Goal: Task Accomplishment & Management: Complete application form

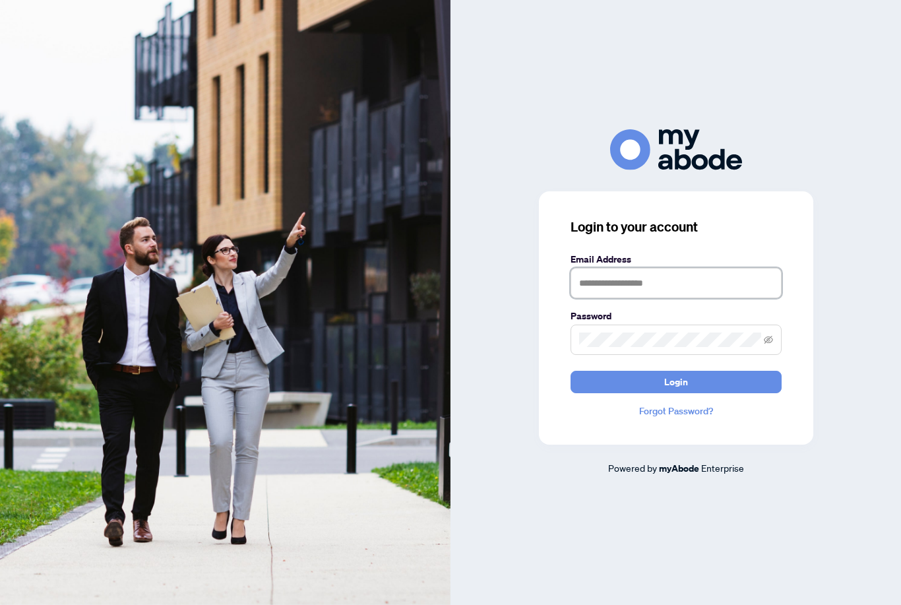
type input "**********"
click at [676, 393] on button "Login" at bounding box center [676, 382] width 211 height 22
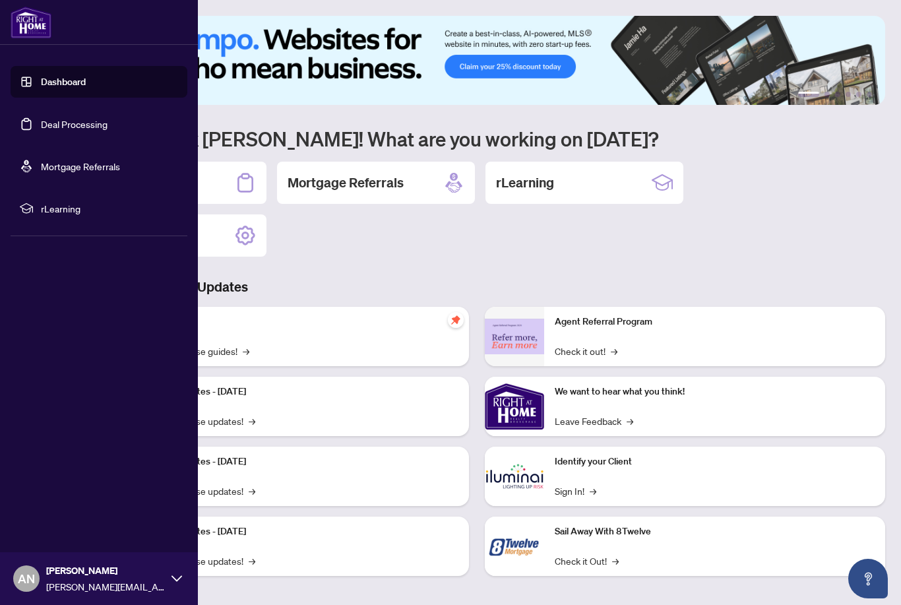
click at [61, 130] on link "Deal Processing" at bounding box center [74, 124] width 67 height 12
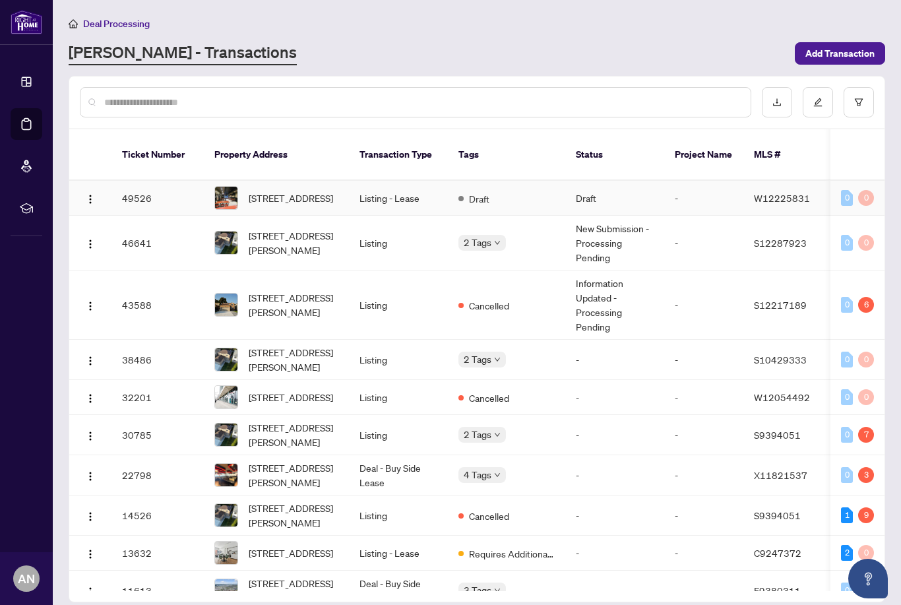
click at [284, 191] on span "[STREET_ADDRESS]" at bounding box center [291, 198] width 84 height 15
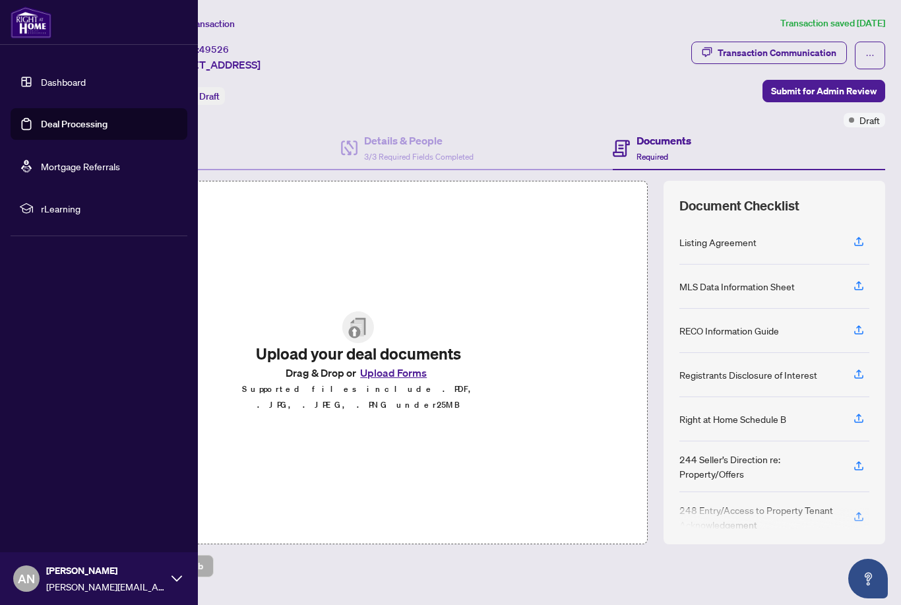
click at [73, 130] on link "Deal Processing" at bounding box center [74, 124] width 67 height 12
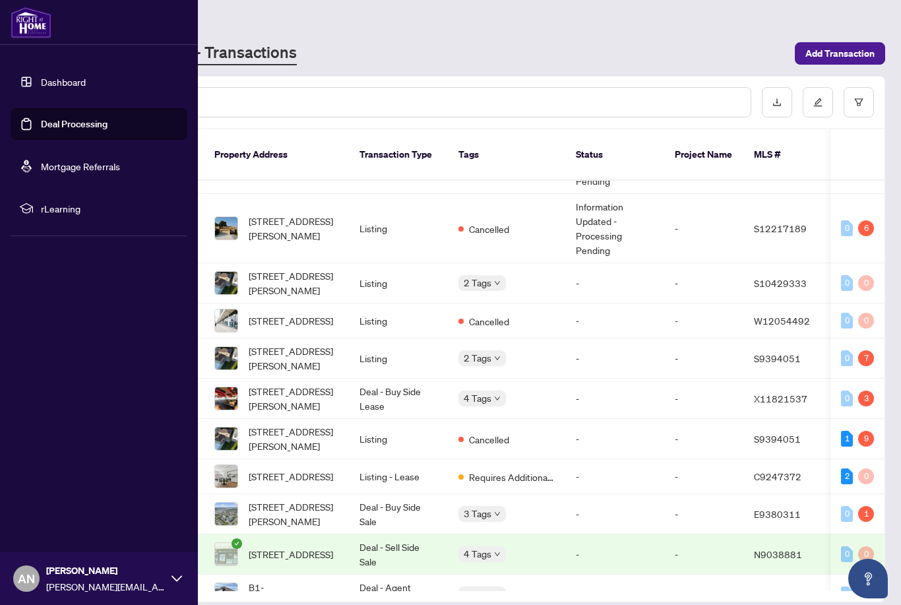
scroll to position [77, 0]
click at [273, 315] on span "[STREET_ADDRESS]" at bounding box center [291, 320] width 84 height 15
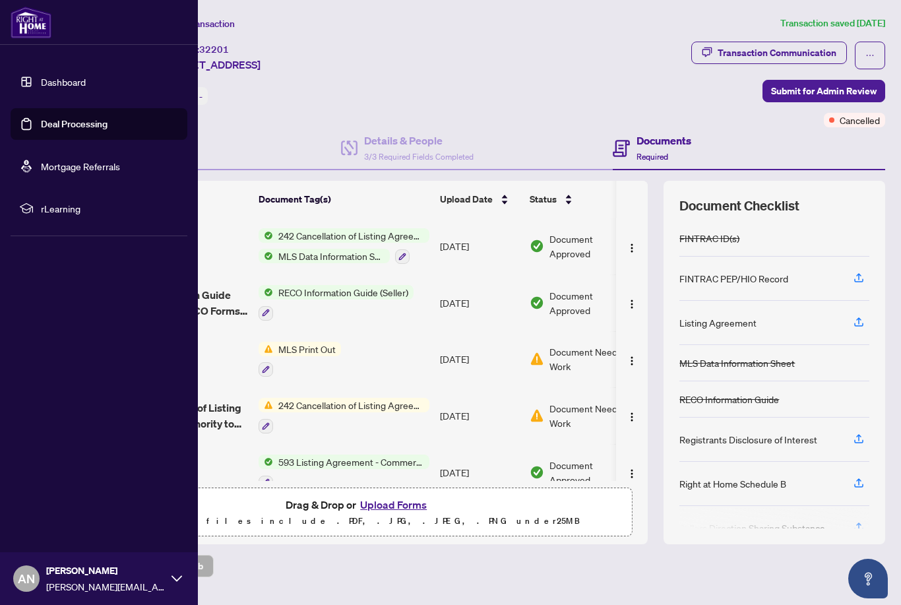
click at [108, 124] on link "Deal Processing" at bounding box center [74, 124] width 67 height 12
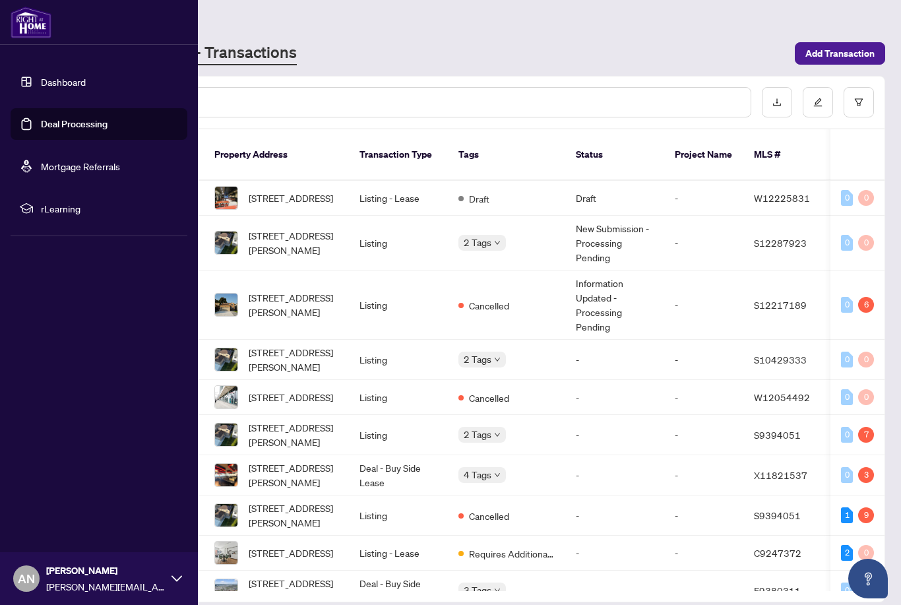
click at [286, 191] on span "[STREET_ADDRESS]" at bounding box center [291, 198] width 84 height 15
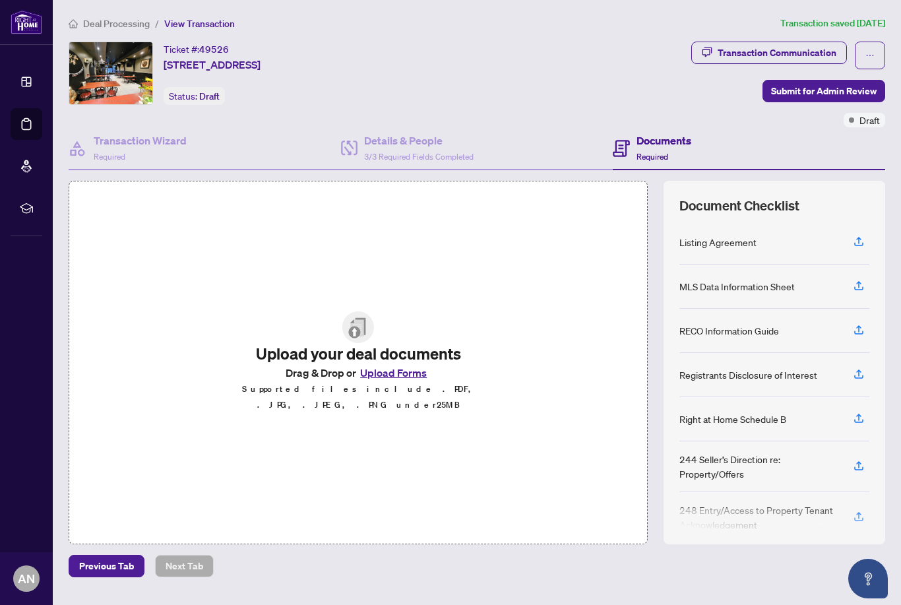
click at [111, 577] on span "Previous Tab" at bounding box center [106, 565] width 55 height 21
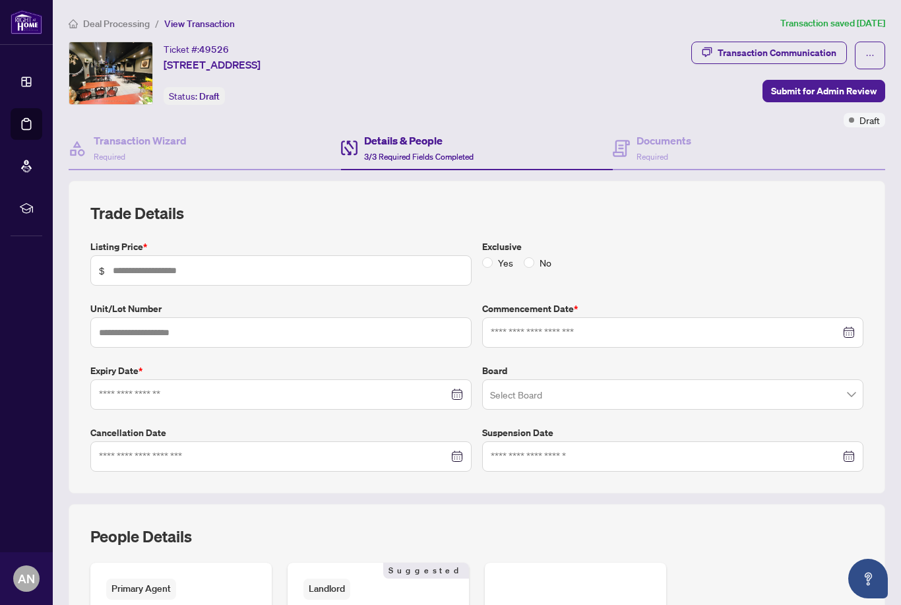
type input "******"
type input "**********"
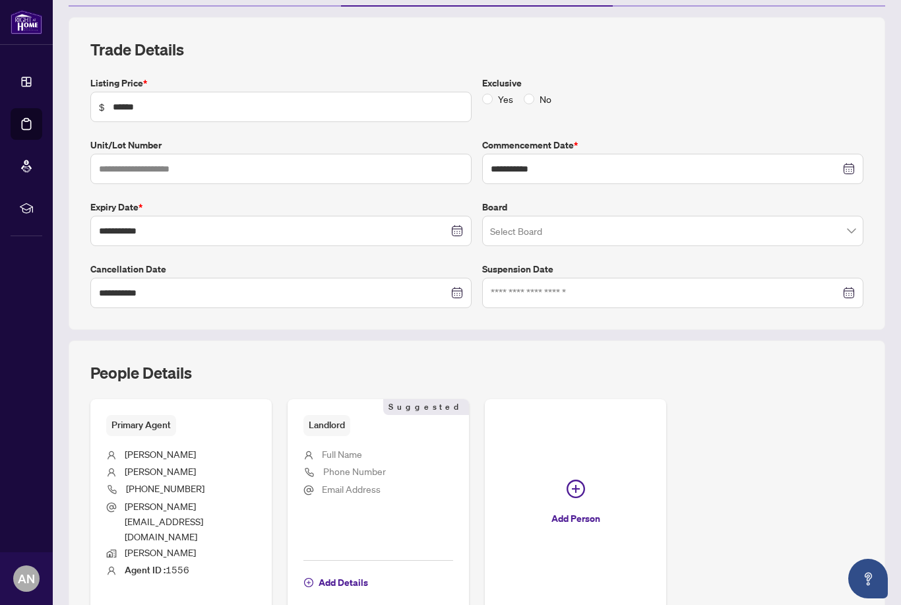
scroll to position [42, 0]
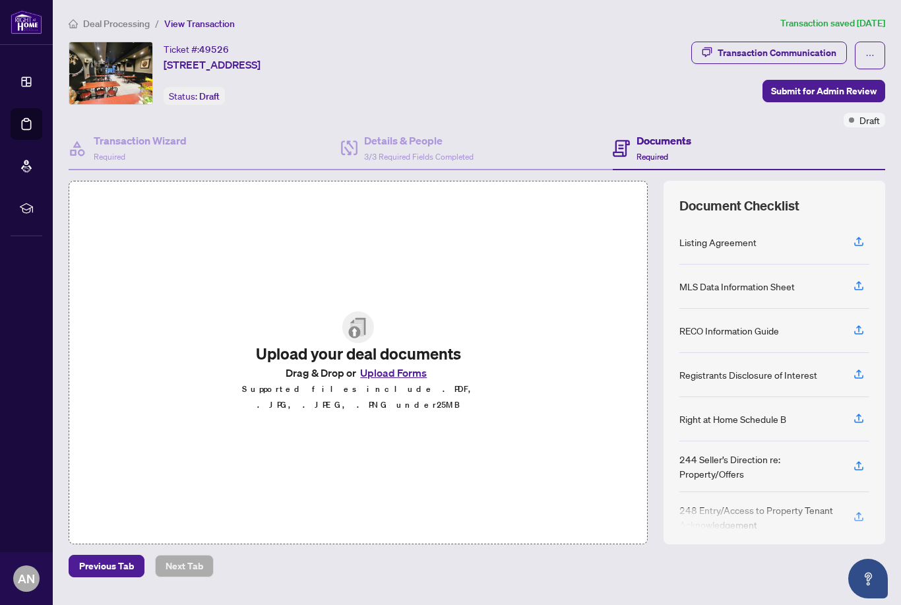
click at [411, 364] on button "Upload Forms" at bounding box center [393, 372] width 75 height 17
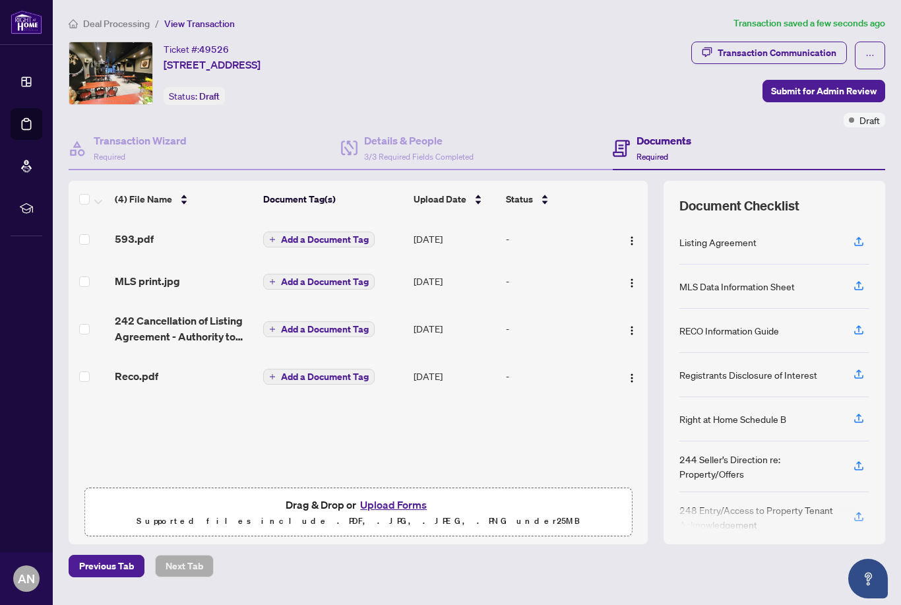
click at [284, 235] on span "Add a Document Tag" at bounding box center [325, 239] width 88 height 9
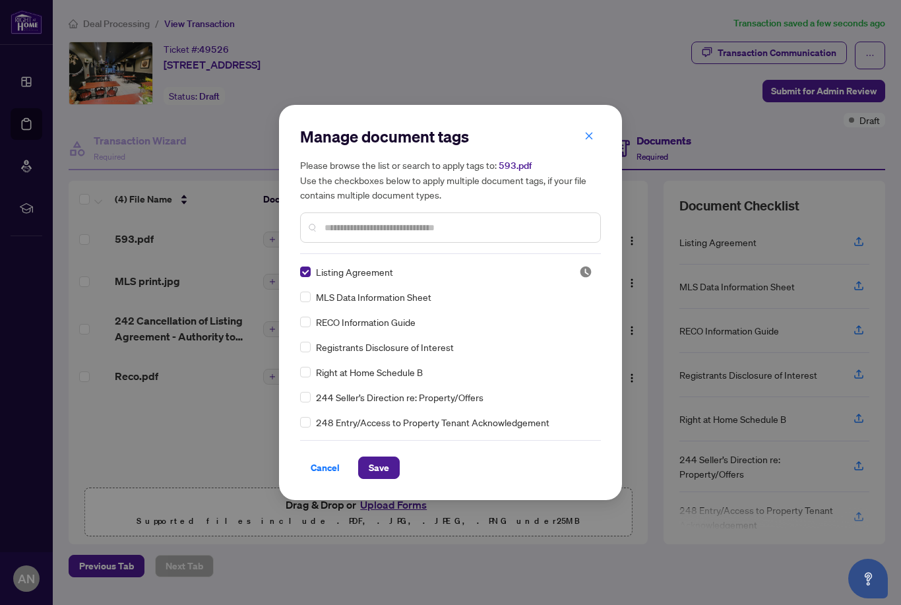
click at [383, 470] on span "Save" at bounding box center [379, 467] width 20 height 21
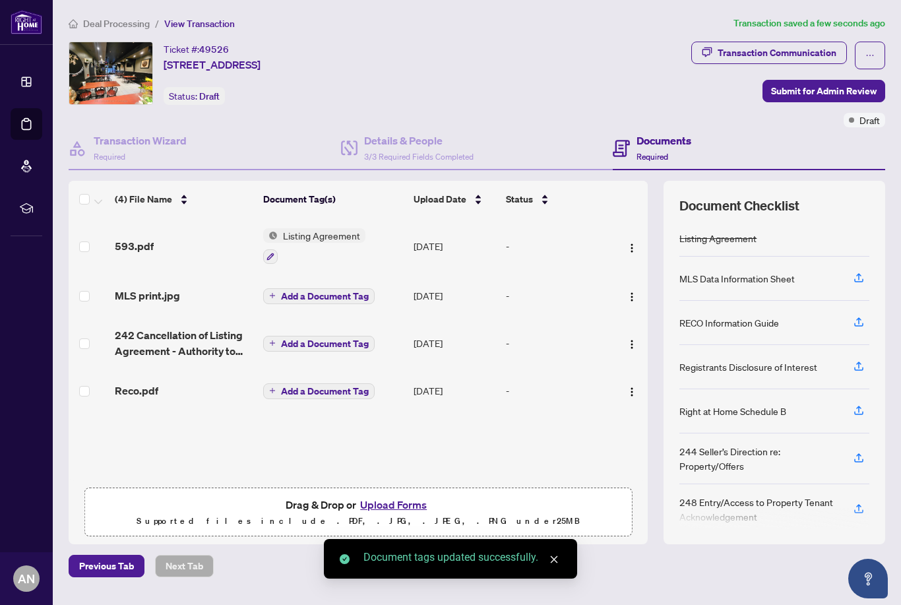
click at [296, 292] on span "Add a Document Tag" at bounding box center [325, 296] width 88 height 9
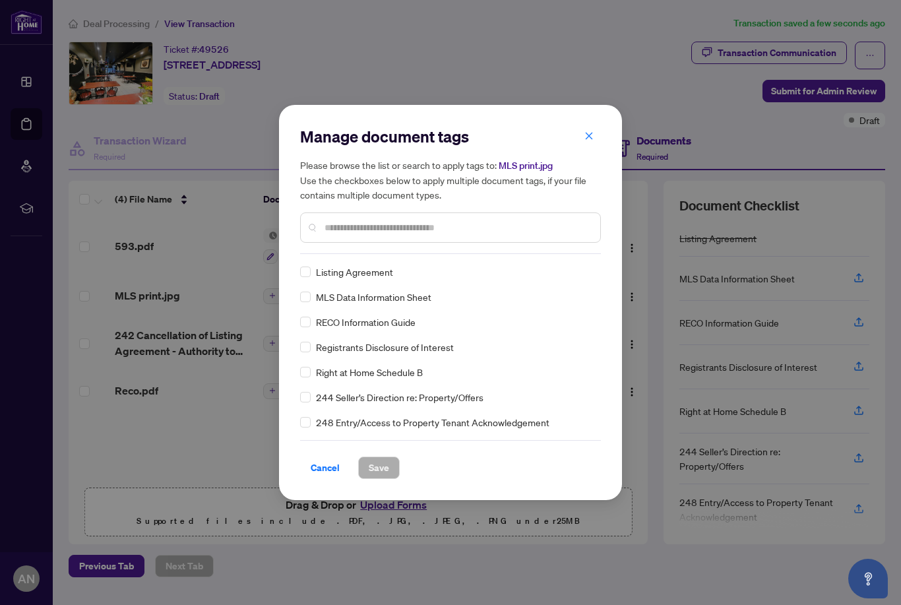
click at [393, 223] on input "text" at bounding box center [457, 227] width 265 height 15
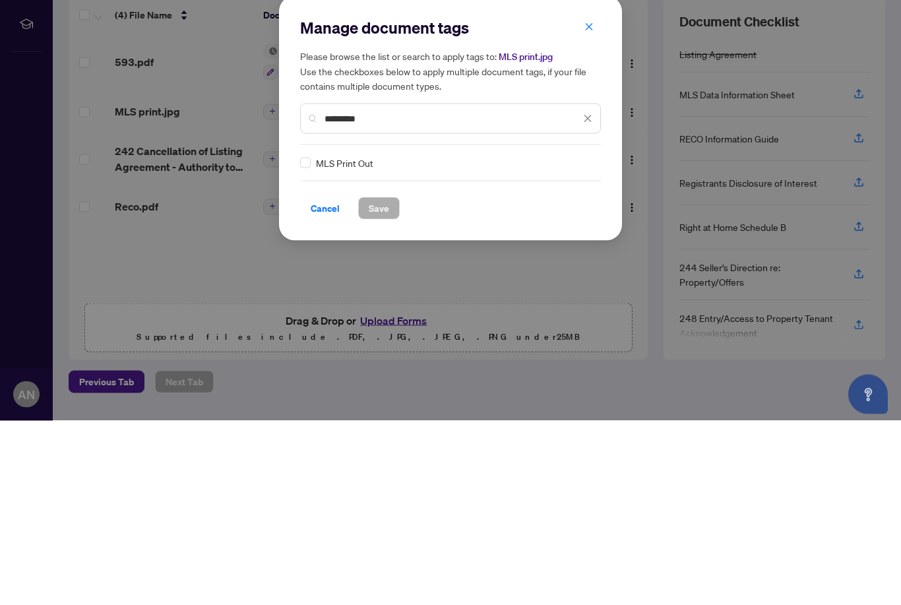
type input "*********"
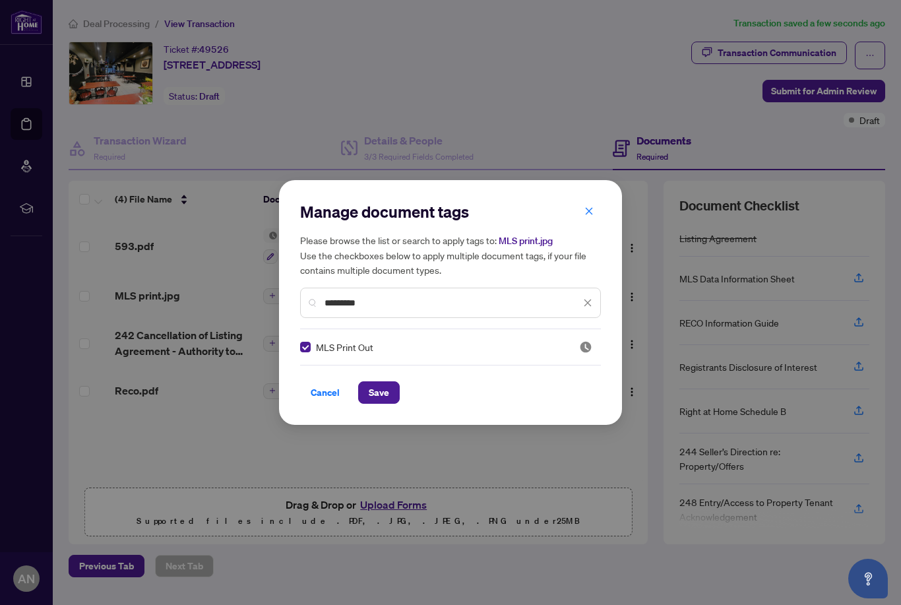
click at [381, 398] on span "Save" at bounding box center [379, 392] width 20 height 21
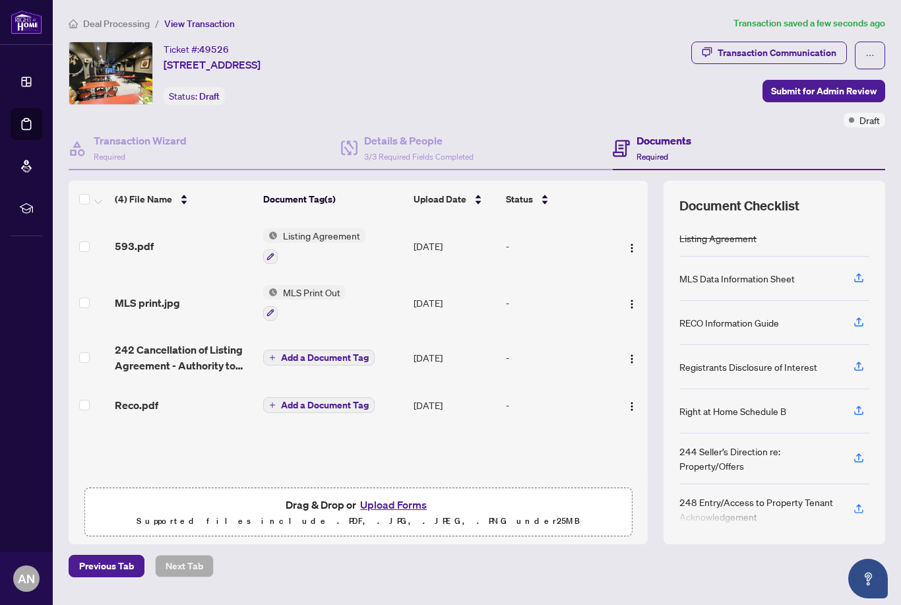
click at [303, 400] on span "Add a Document Tag" at bounding box center [325, 404] width 88 height 9
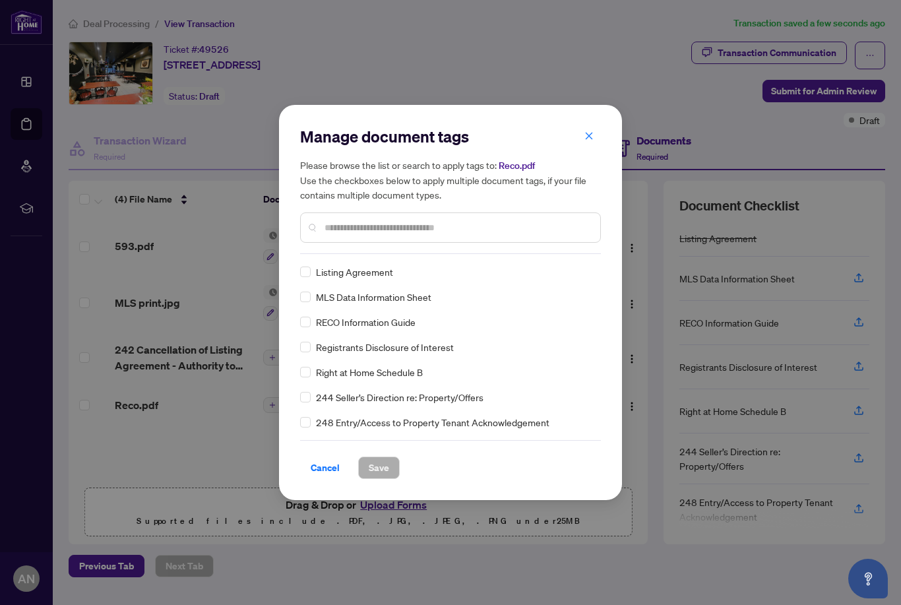
click at [380, 254] on div "Manage document tags Please browse the list or search to apply tags to: Reco.pd…" at bounding box center [450, 302] width 301 height 353
click at [370, 321] on span "RECO Information Guide" at bounding box center [366, 322] width 100 height 15
click at [380, 470] on span "Save" at bounding box center [379, 467] width 20 height 21
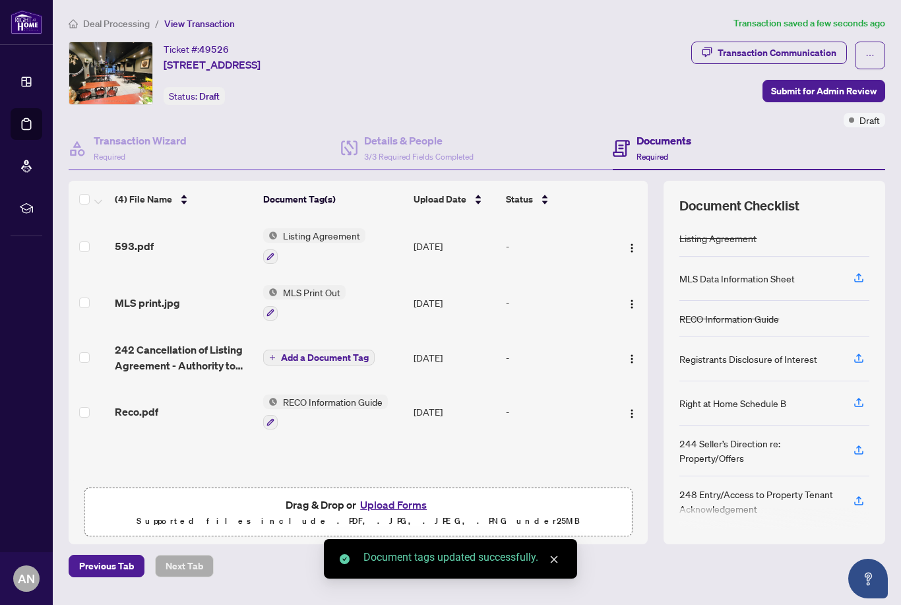
click at [319, 353] on span "Add a Document Tag" at bounding box center [325, 357] width 88 height 9
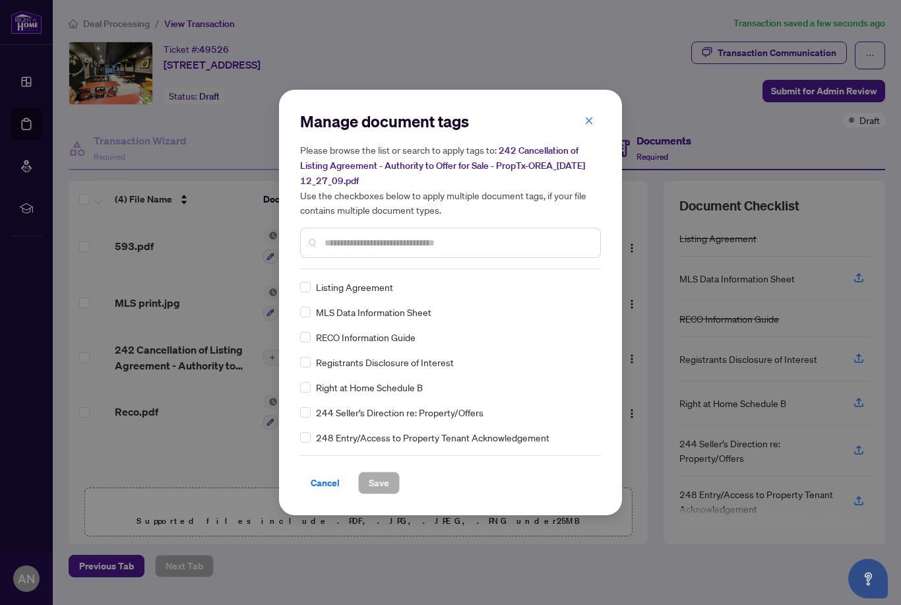
click at [371, 263] on div "Manage document tags Please browse the list or search to apply tags to: 242 Can…" at bounding box center [450, 190] width 301 height 158
click at [365, 236] on input "text" at bounding box center [457, 243] width 265 height 15
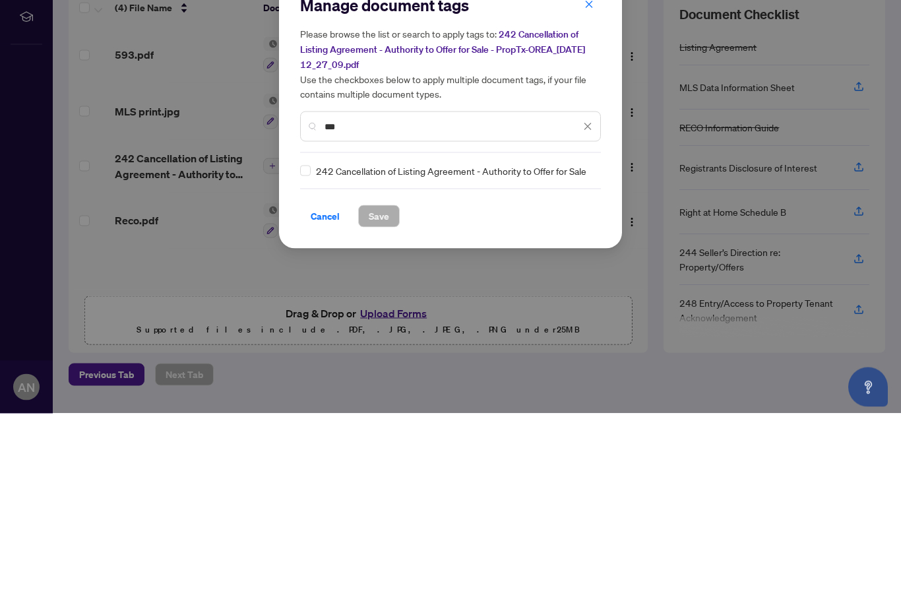
type input "***"
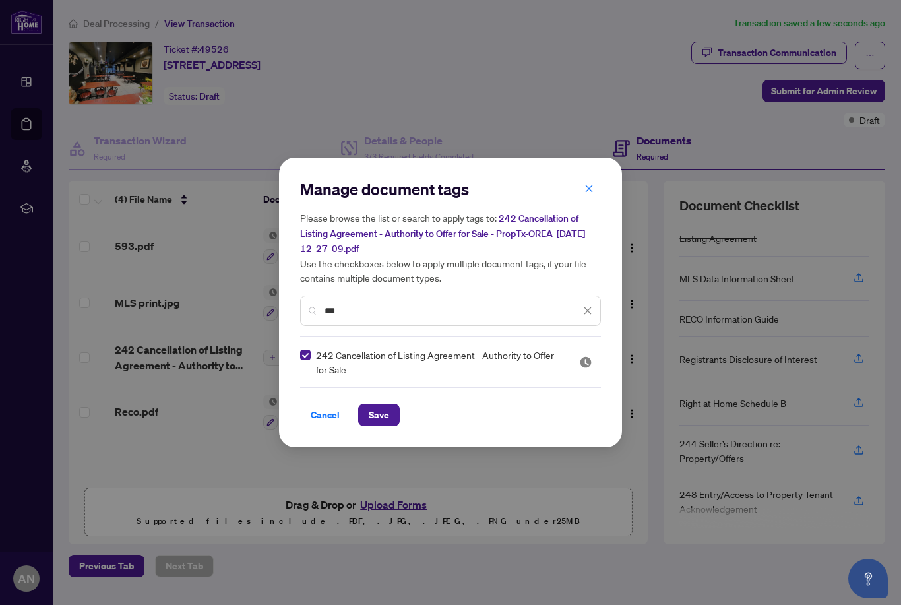
click at [379, 421] on span "Save" at bounding box center [379, 414] width 20 height 21
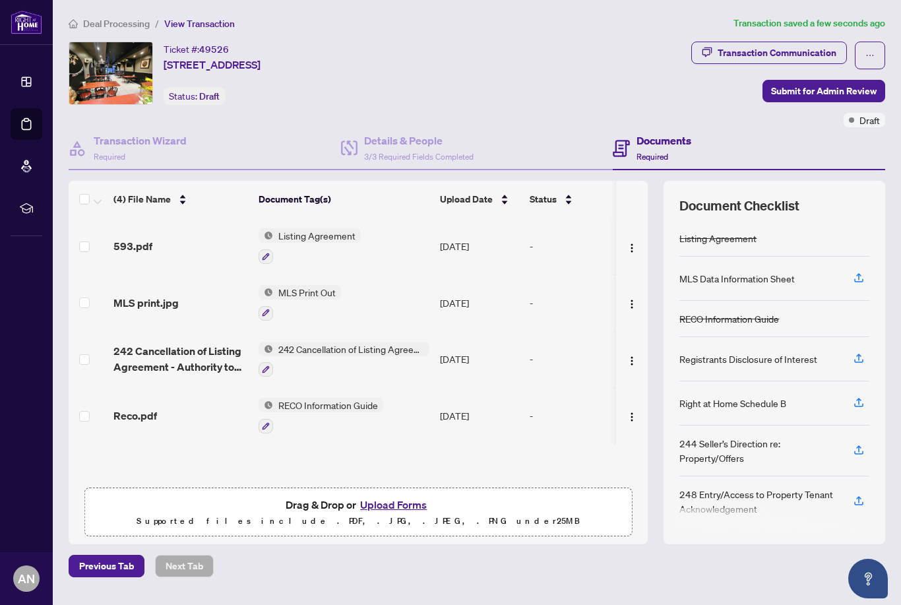
click at [400, 496] on button "Upload Forms" at bounding box center [393, 504] width 75 height 17
click at [394, 496] on button "Upload Forms" at bounding box center [393, 504] width 75 height 17
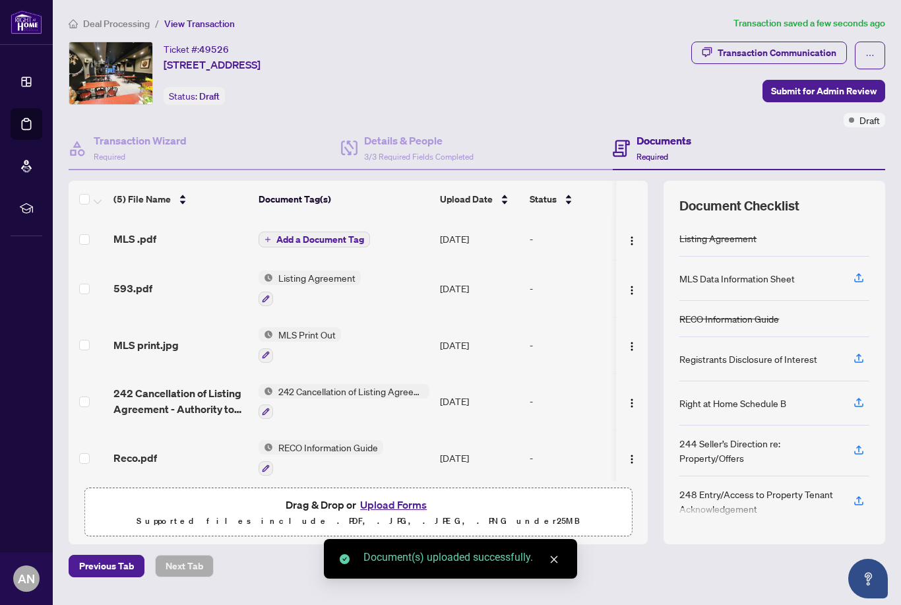
click at [327, 235] on span "Add a Document Tag" at bounding box center [320, 239] width 88 height 9
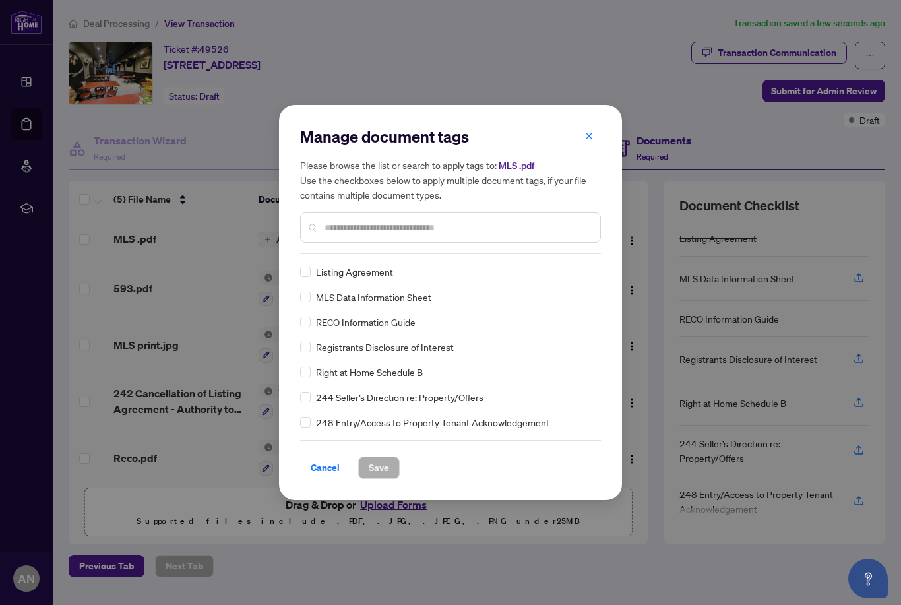
click at [442, 250] on div "Manage document tags Please browse the list or search to apply tags to: MLS .pd…" at bounding box center [450, 190] width 301 height 128
click at [369, 305] on div "Listing Agreement MLS Data Information Sheet RECO Information Guide Registrants…" at bounding box center [450, 347] width 301 height 165
click at [391, 472] on button "Save" at bounding box center [379, 468] width 42 height 22
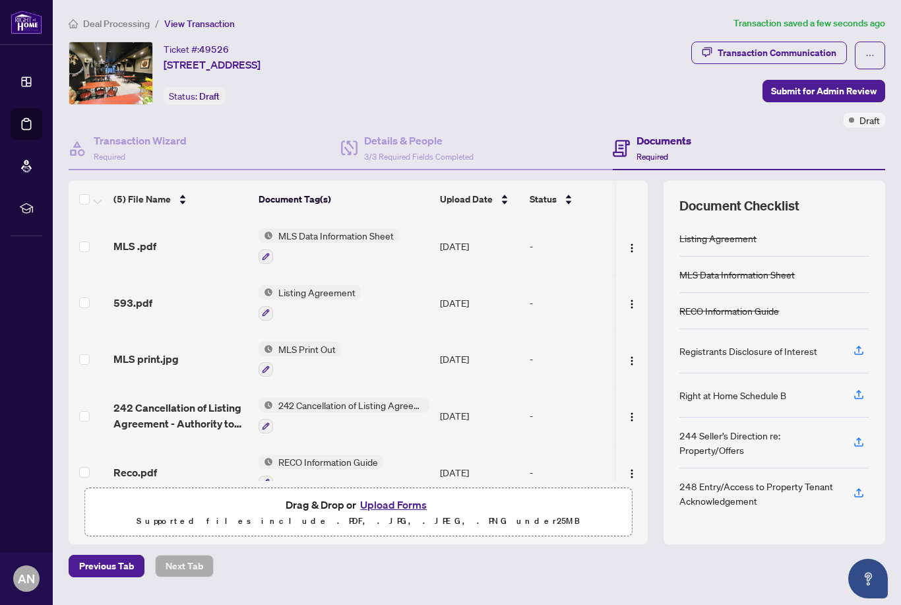
click at [92, 444] on td at bounding box center [89, 472] width 40 height 57
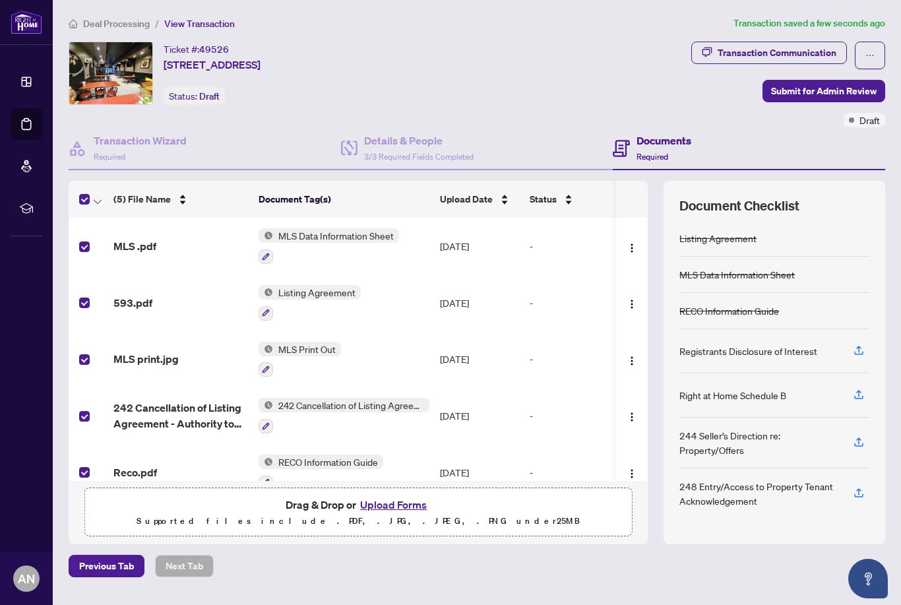
click at [825, 80] on span "Submit for Admin Review" at bounding box center [824, 90] width 106 height 21
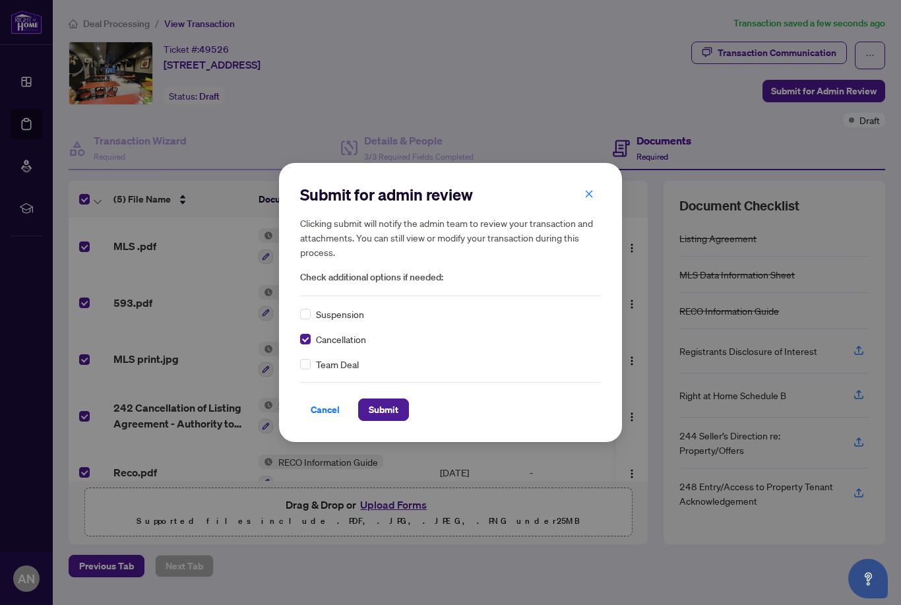
click at [384, 416] on span "Submit" at bounding box center [384, 409] width 30 height 21
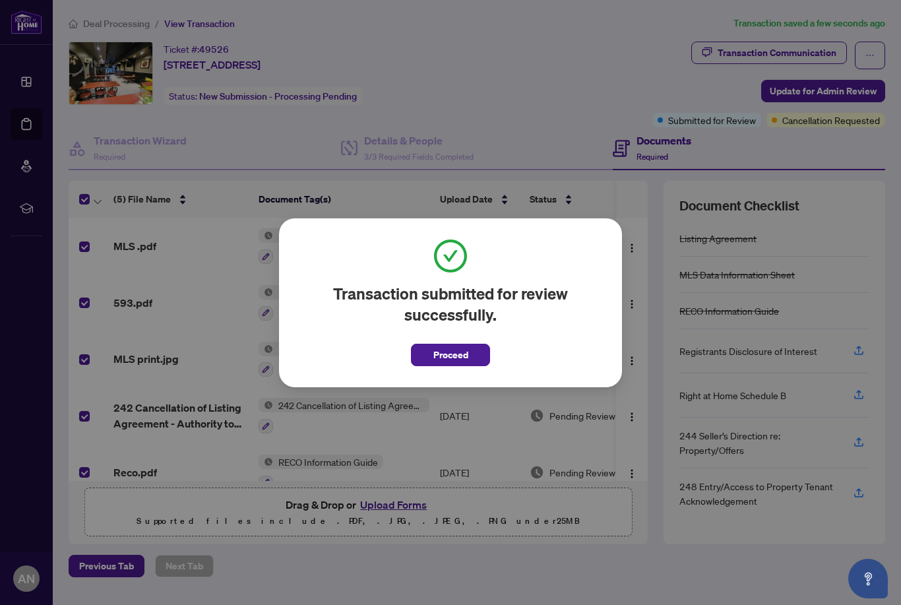
click at [460, 361] on span "Proceed" at bounding box center [450, 354] width 35 height 21
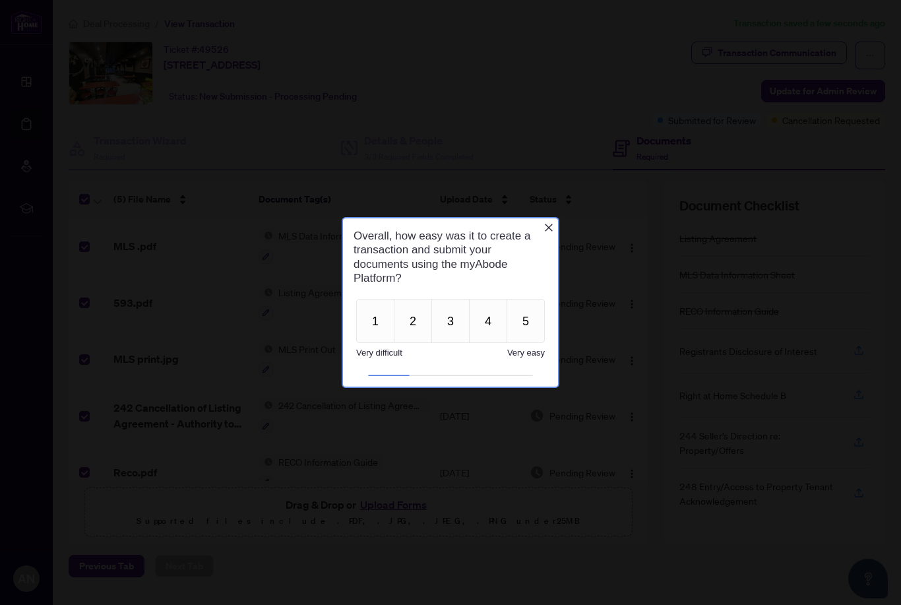
click at [528, 353] on span "Very easy" at bounding box center [526, 353] width 38 height 10
click at [526, 351] on span "Very easy" at bounding box center [526, 353] width 38 height 10
click at [525, 326] on button "5" at bounding box center [526, 321] width 38 height 44
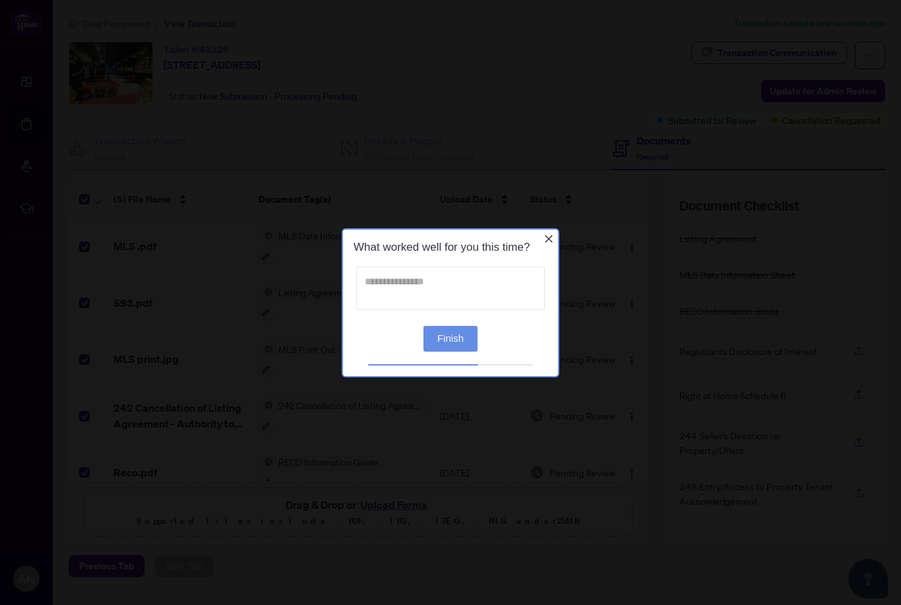
click at [411, 288] on textarea at bounding box center [450, 288] width 189 height 44
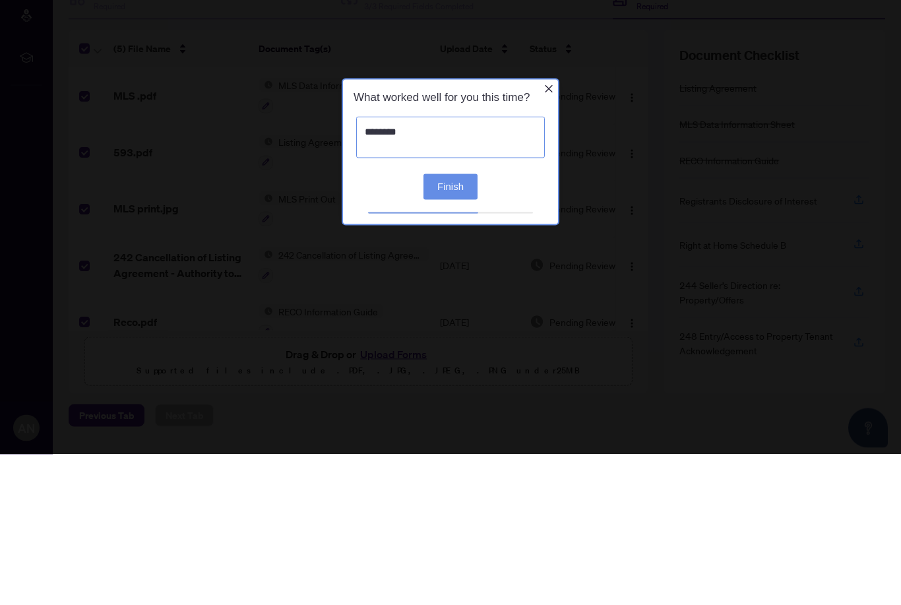
type textarea "*********"
click at [458, 187] on button "Finish" at bounding box center [451, 187] width 54 height 26
